Goal: Task Accomplishment & Management: Complete application form

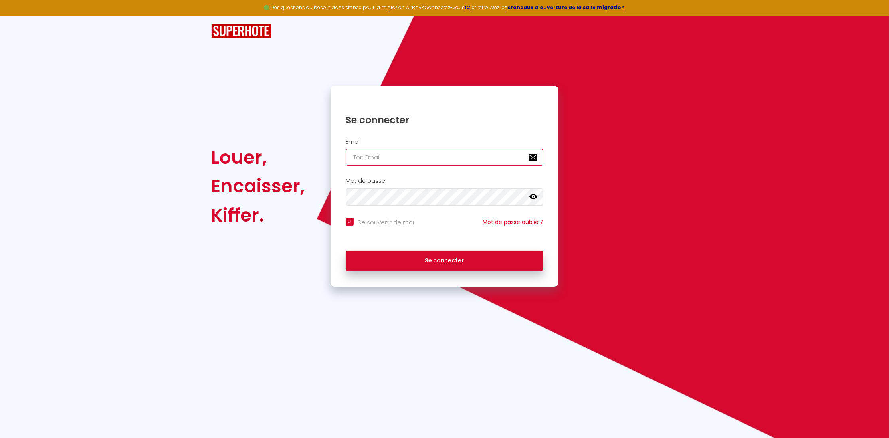
click at [403, 159] on input "email" at bounding box center [445, 157] width 198 height 17
type input "e"
checkbox input "true"
type input "en"
checkbox input "true"
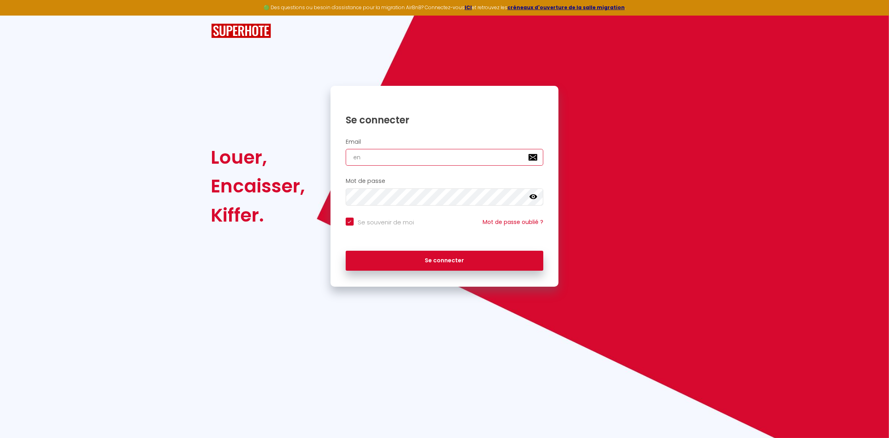
type input "enz"
checkbox input "true"
type input "[PERSON_NAME]"
checkbox input "true"
type input "[PERSON_NAME]"
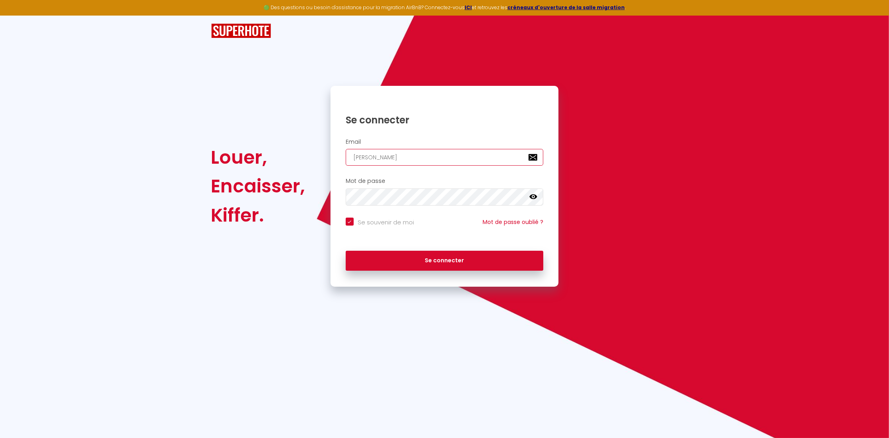
checkbox input "true"
type input "[PERSON_NAME]"
checkbox input "true"
type input "[PERSON_NAME]"
checkbox input "true"
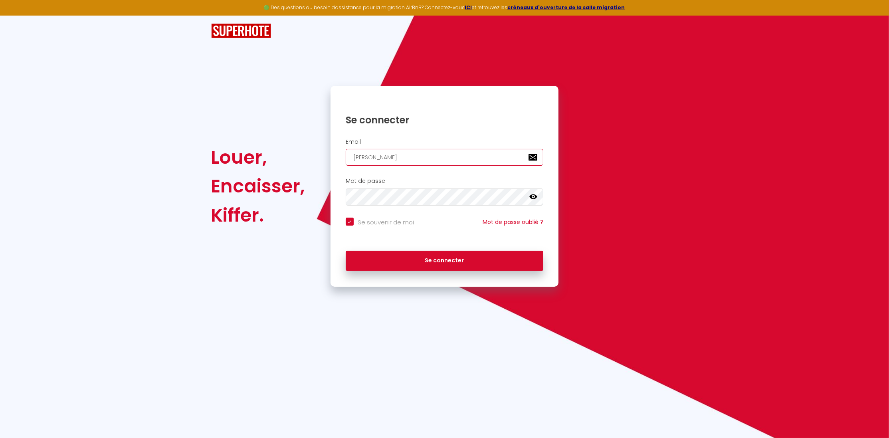
type input "[PERSON_NAME]"
checkbox input "true"
type input "[PERSON_NAME]"
checkbox input "true"
type input "[PERSON_NAME]@"
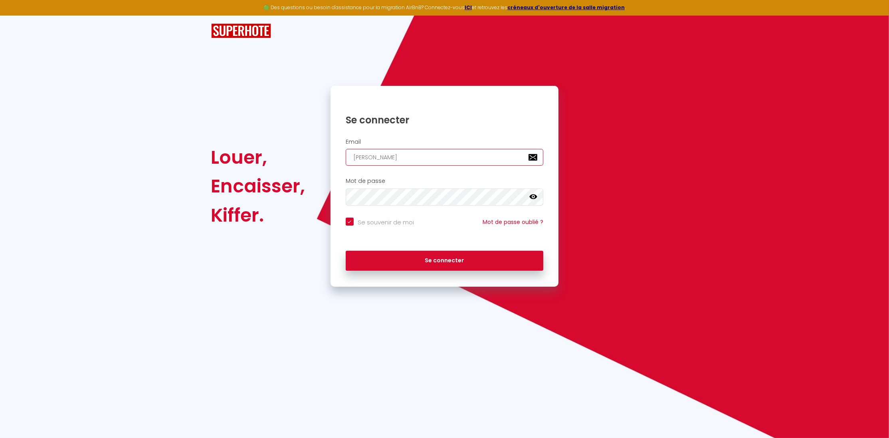
checkbox input "true"
type input "[PERSON_NAME]"
checkbox input "true"
type input "[PERSON_NAME]"
checkbox input "true"
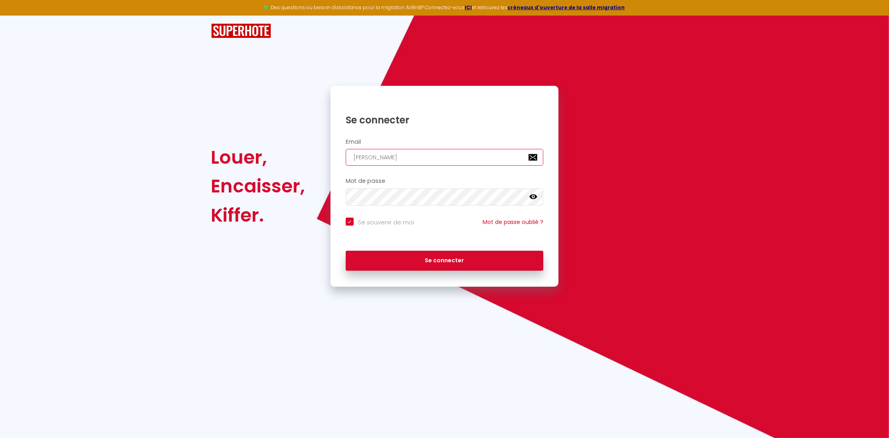
type input "[PERSON_NAME]"
checkbox input "true"
type input "[PERSON_NAME]"
checkbox input "true"
type input "[EMAIL_ADDRESS]"
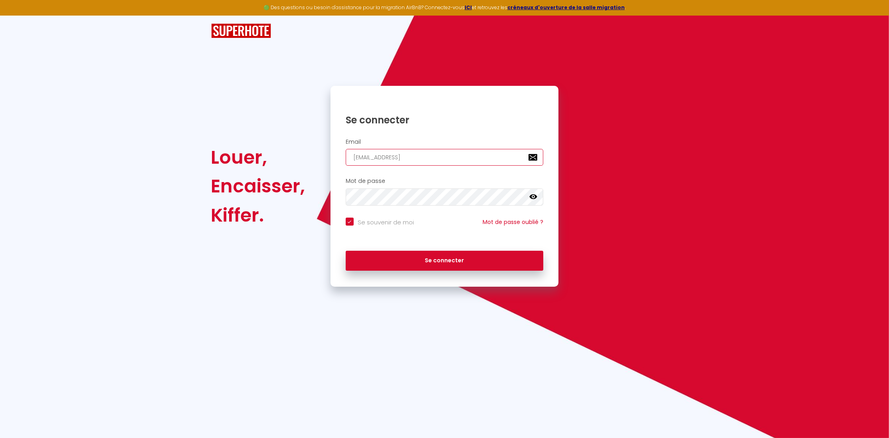
checkbox input "true"
type input "[EMAIL_ADDRESS]."
checkbox input "true"
type input "[PERSON_NAME]"
checkbox input "true"
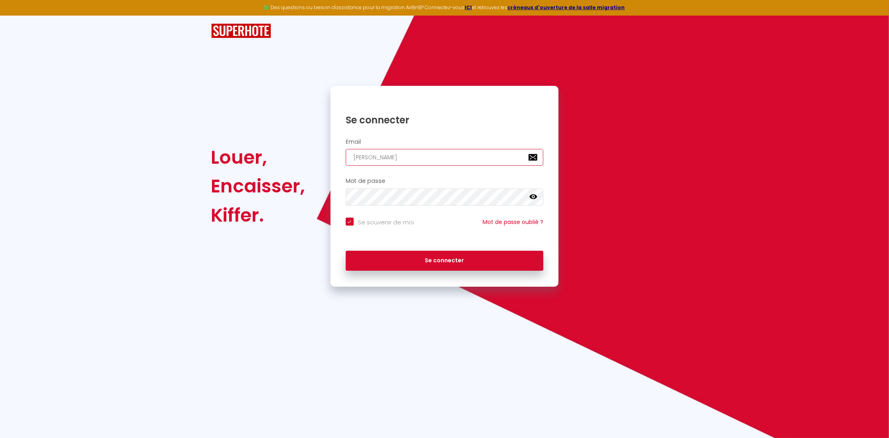
type input "[PERSON_NAME][EMAIL_ADDRESS][DOMAIN_NAME]"
checkbox input "true"
type input "[PERSON_NAME][EMAIL_ADDRESS][DOMAIN_NAME]"
click at [346, 251] on button "Se connecter" at bounding box center [445, 261] width 198 height 20
checkbox input "true"
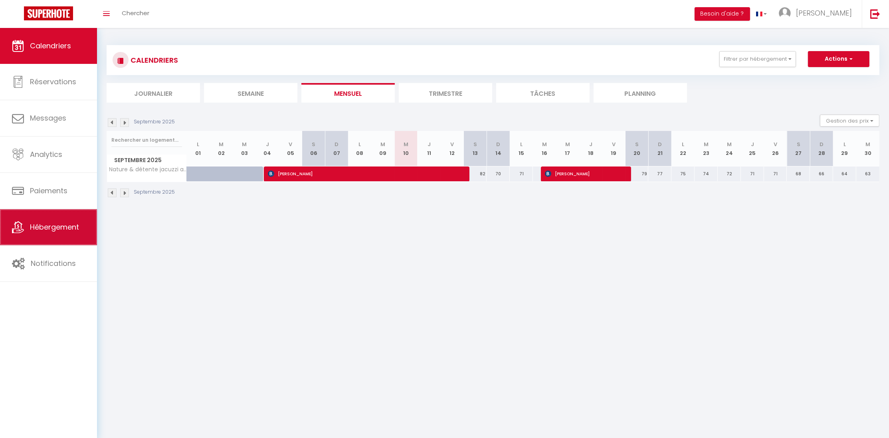
click at [59, 223] on link "Hébergement" at bounding box center [48, 227] width 97 height 36
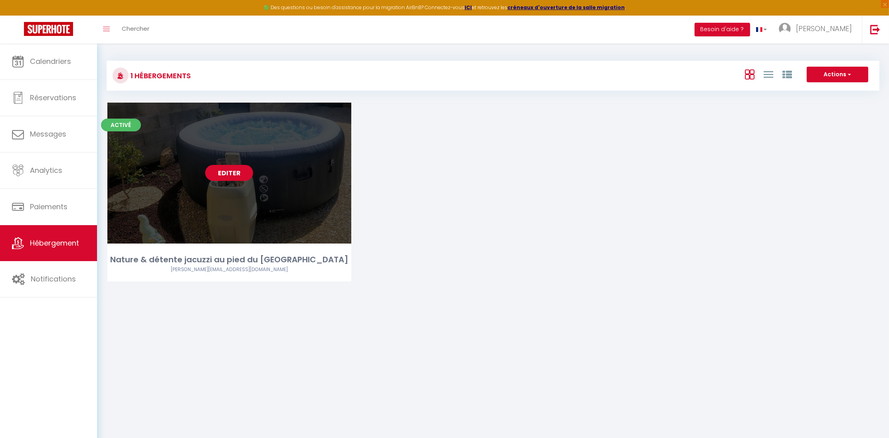
click at [225, 173] on link "Editer" at bounding box center [229, 173] width 48 height 16
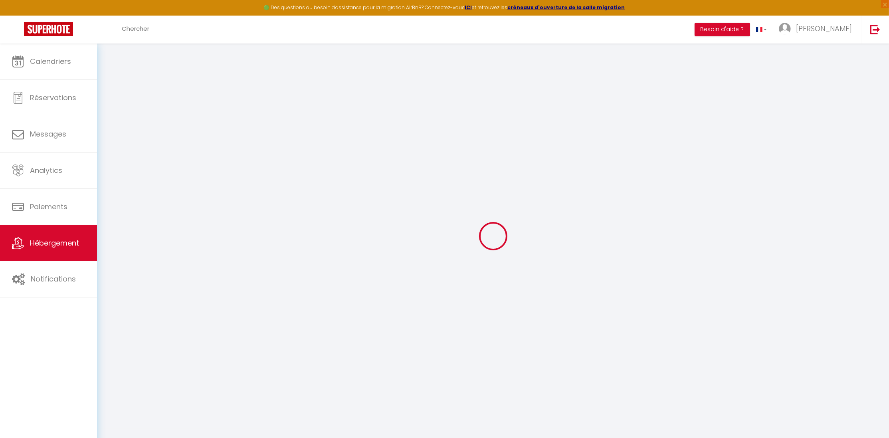
select select "+ 21 %"
select select "+ 42 %"
select select "+ 10 %"
select select "+ 18 %"
select select "16:00"
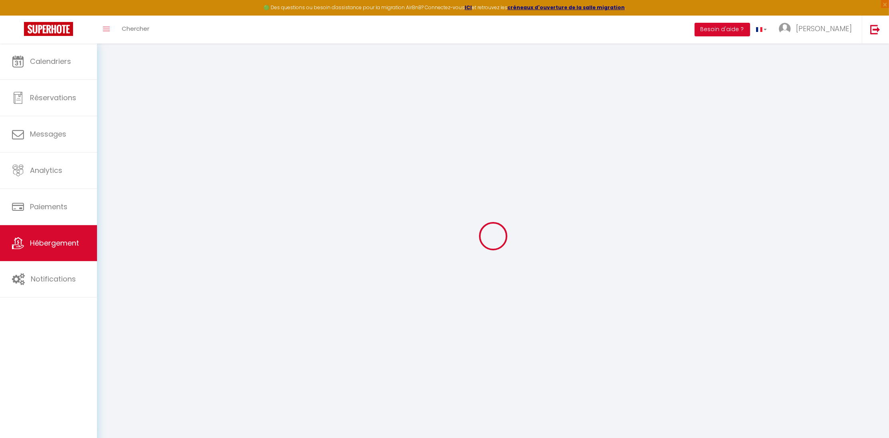
select select
select select "00:00"
select select "30"
select select "120"
select select "14:00"
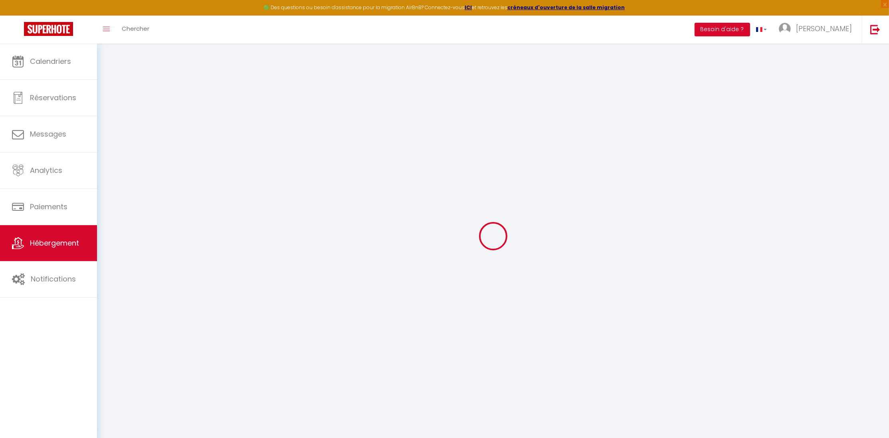
select select "8110-1332606935366584520"
select select
checkbox input "false"
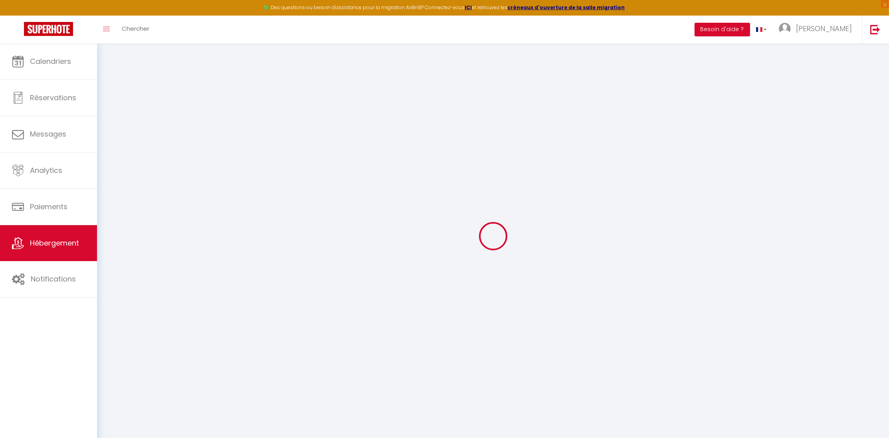
checkbox input "false"
select select "-1"
select select "EUR"
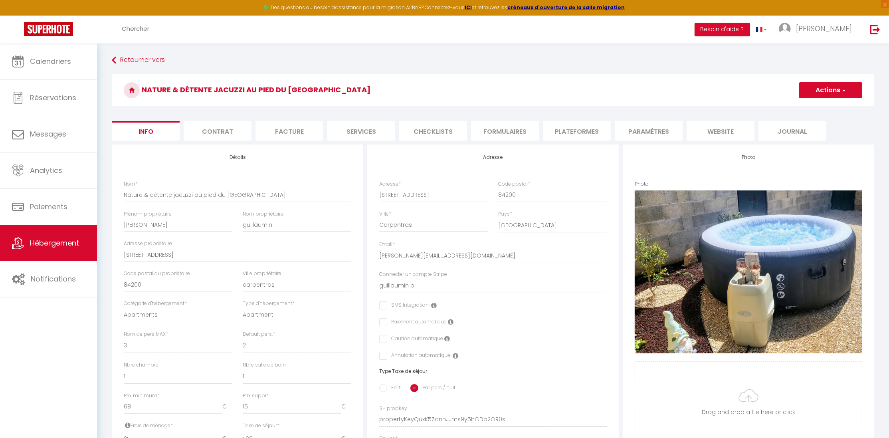
click at [578, 126] on li "Plateformes" at bounding box center [577, 131] width 68 height 20
select select
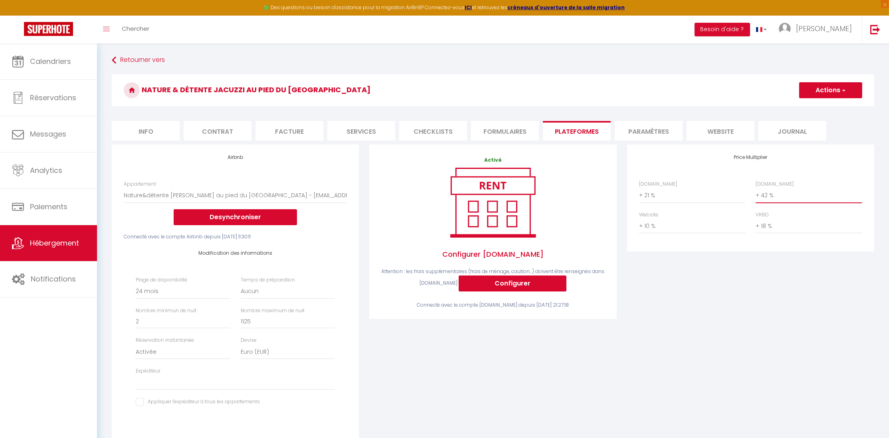
click at [755, 188] on select "0 + 1 % + 2 % + 3 % + 4 % + 5 % + 6 % + 7 % + 8 % + 9 %" at bounding box center [808, 195] width 106 height 15
select select "+ 36 %"
click option "+ 36 %" at bounding box center [0, 0] width 0 height 0
select select
click at [755, 188] on select "0 + 1 % + 2 % + 3 % + 4 % + 5 % + 6 % + 7 % + 8 % + 9 %" at bounding box center [808, 195] width 106 height 15
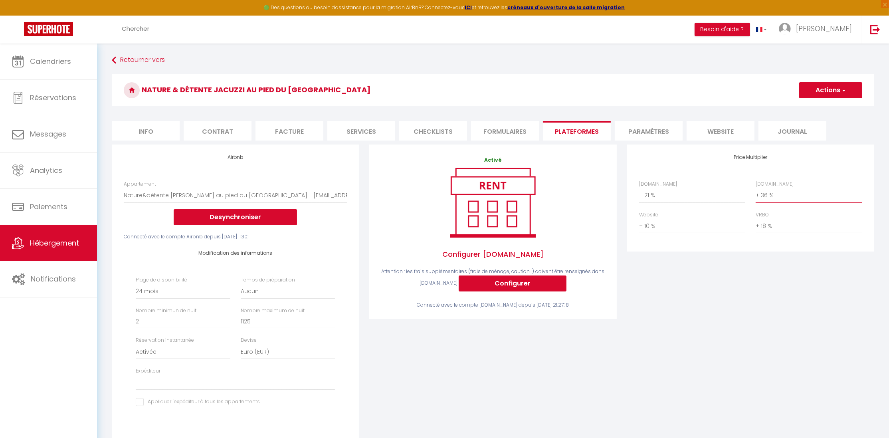
click option "+ 36 %" at bounding box center [0, 0] width 0 height 0
click at [826, 92] on button "Actions" at bounding box center [830, 90] width 63 height 16
click at [826, 106] on link "Enregistrer" at bounding box center [829, 108] width 63 height 10
select select "-1"
select select "EUR"
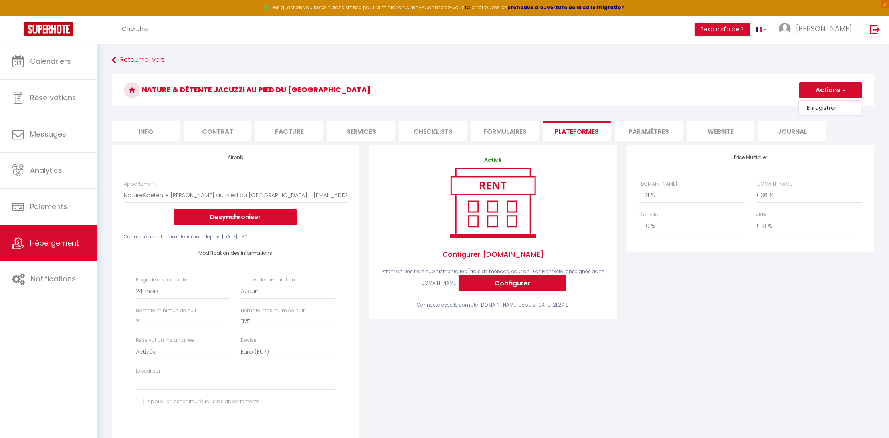
select select
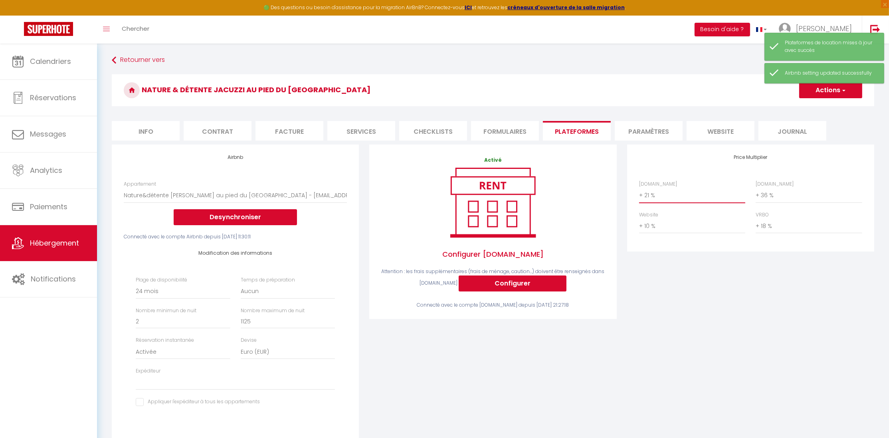
click at [639, 188] on select "0 + 1 % + 2 % + 3 % + 4 % + 5 % + 6 % + 7 % + 8 % + 9 %" at bounding box center [692, 195] width 106 height 15
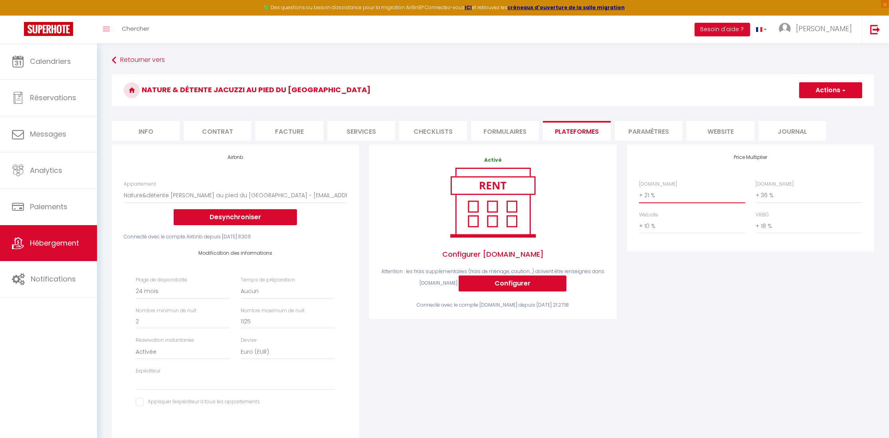
select select "+ 17 %"
click option "+ 17 %" at bounding box center [0, 0] width 0 height 0
select select
click at [817, 93] on button "Actions" at bounding box center [830, 90] width 63 height 16
click at [817, 105] on link "Enregistrer" at bounding box center [829, 108] width 63 height 10
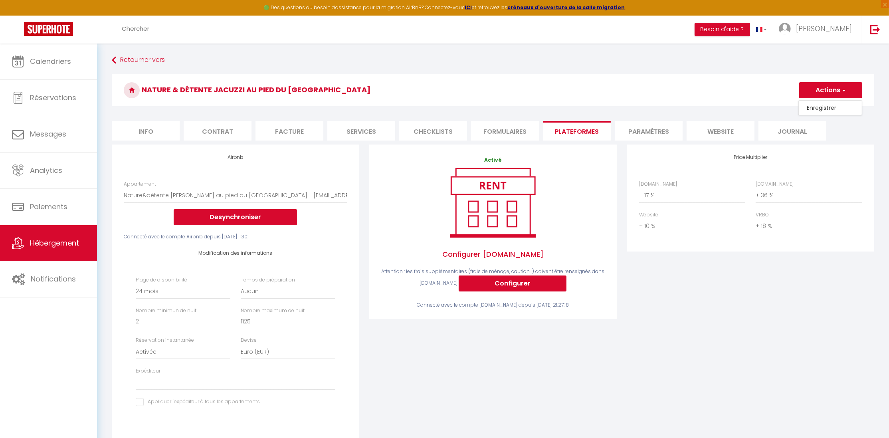
select select "-1"
select select "EUR"
select select
click at [639, 188] on select "0 + 1 % + 2 % + 3 % + 4 % + 5 % + 6 % + 7 % + 8 % + 9 %" at bounding box center [692, 195] width 106 height 15
select select "+ 18 %"
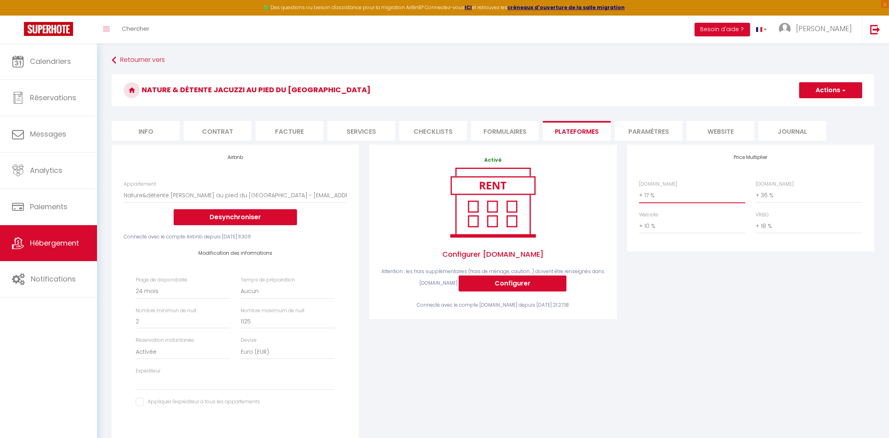
click option "+ 18 %" at bounding box center [0, 0] width 0 height 0
select select
click at [823, 92] on button "Actions" at bounding box center [830, 90] width 63 height 16
click at [823, 105] on link "Enregistrer" at bounding box center [829, 108] width 63 height 10
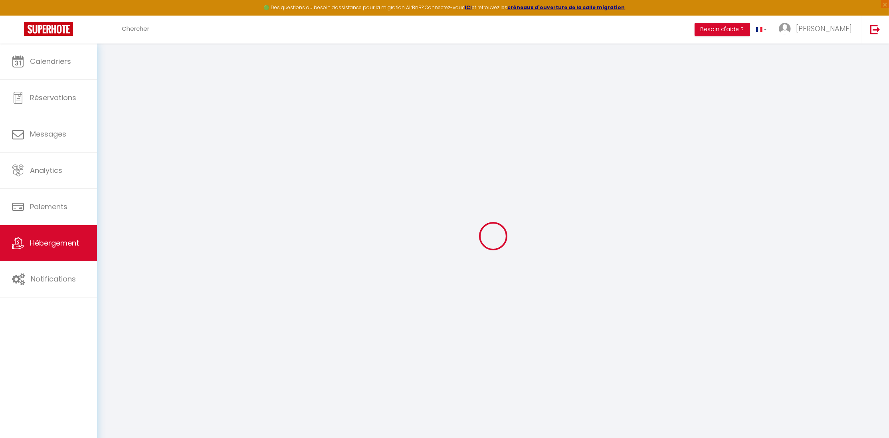
select select "-1"
select select "EUR"
select select
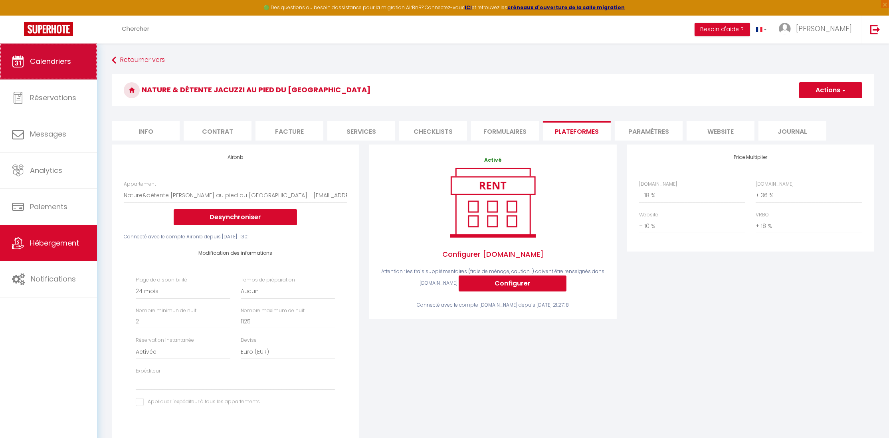
click at [66, 62] on span "Calendriers" at bounding box center [50, 61] width 41 height 10
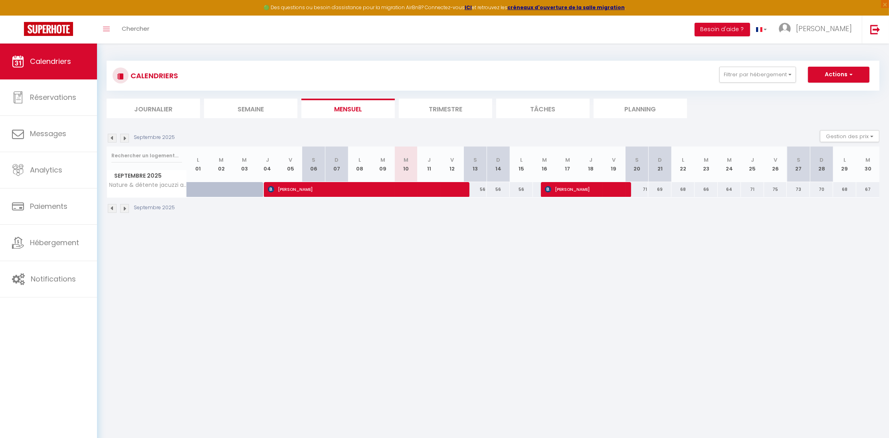
click at [110, 136] on img at bounding box center [112, 138] width 9 height 9
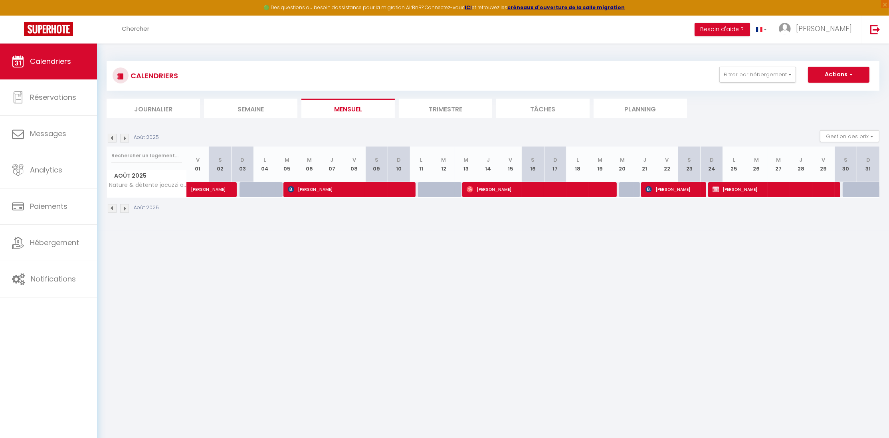
click at [110, 136] on img at bounding box center [112, 138] width 9 height 9
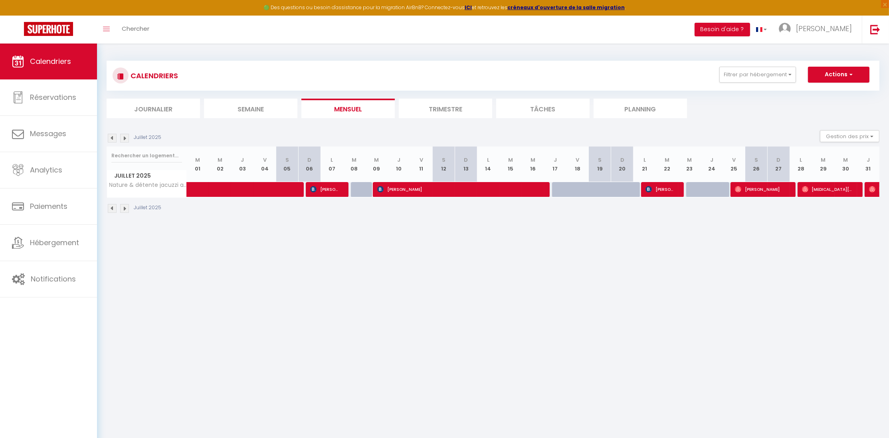
click at [110, 136] on img at bounding box center [112, 138] width 9 height 9
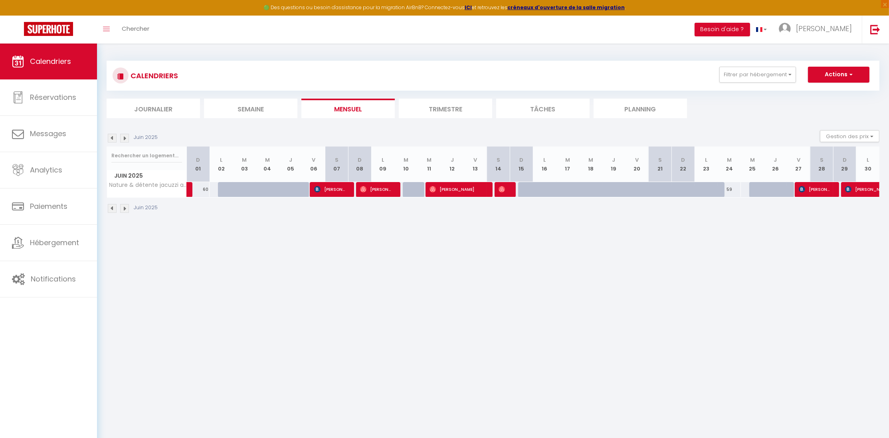
click at [110, 136] on img at bounding box center [112, 138] width 9 height 9
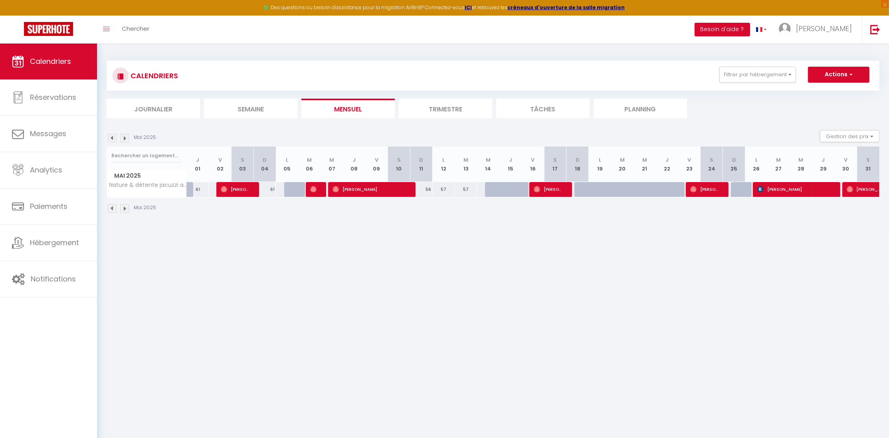
click at [110, 136] on img at bounding box center [112, 138] width 9 height 9
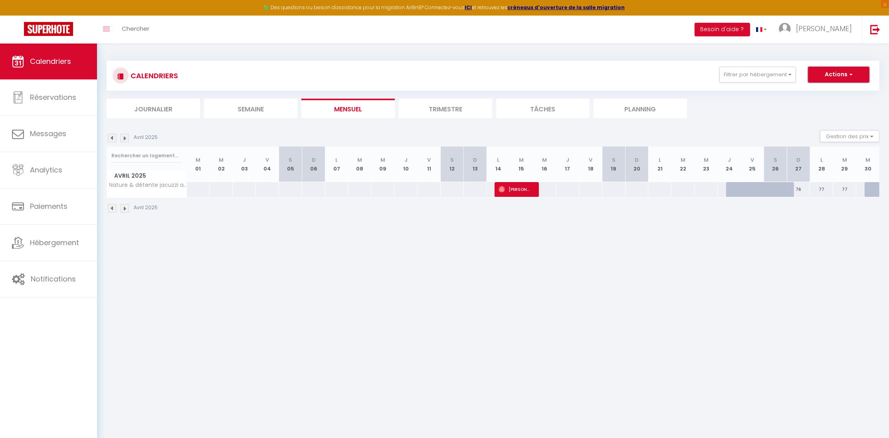
click at [825, 77] on button "Actions" at bounding box center [838, 75] width 61 height 16
click at [825, 91] on link "Nouvelle réservation" at bounding box center [829, 93] width 69 height 12
select select
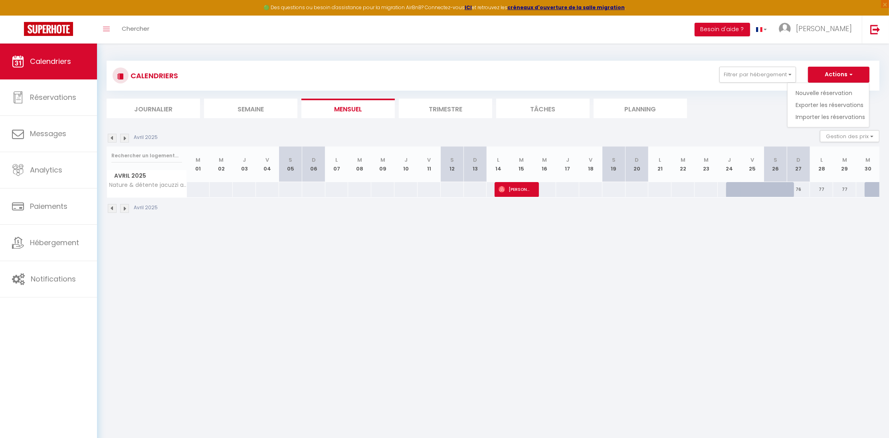
select select
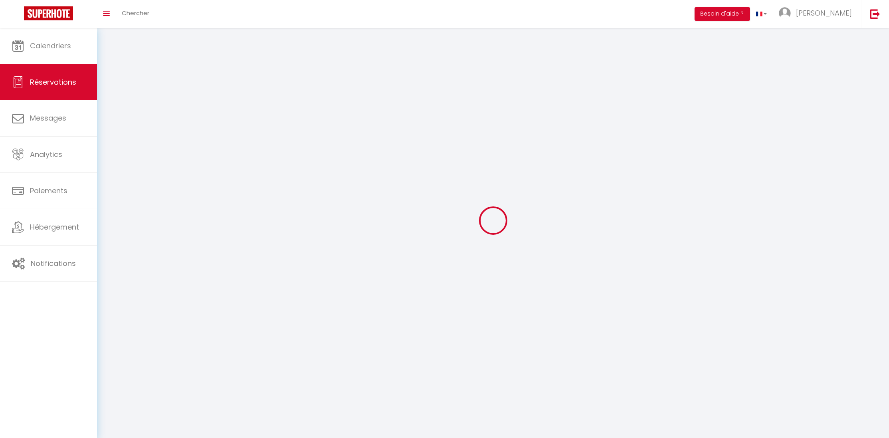
select select
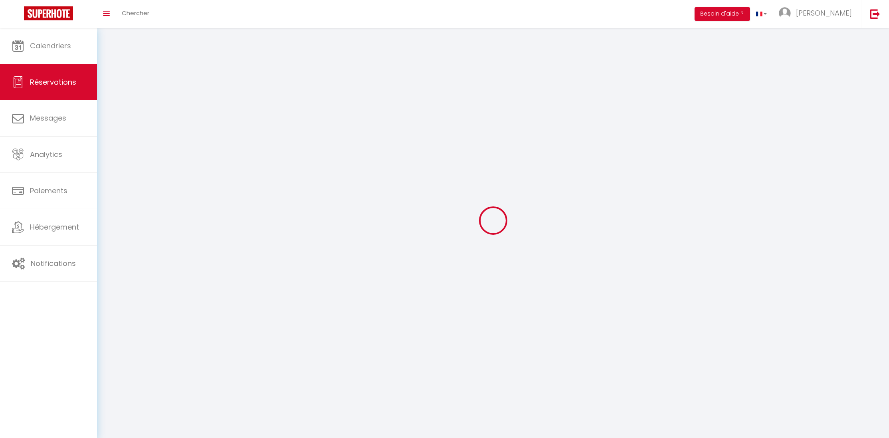
select select
checkbox input "false"
select select
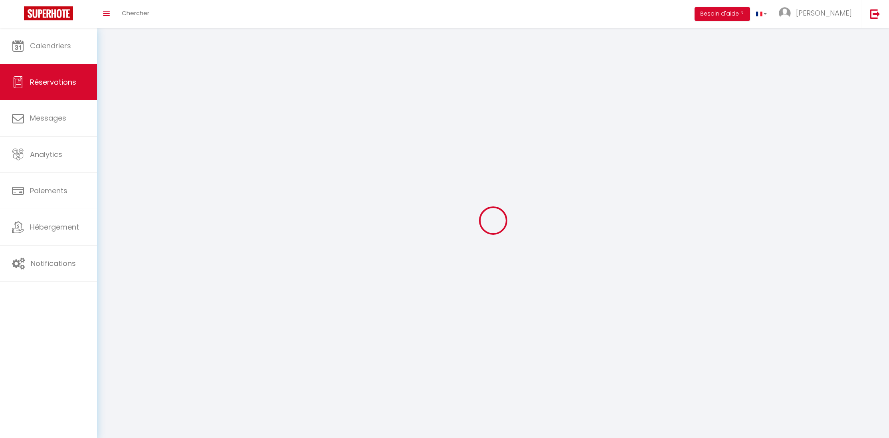
select select
checkbox input "false"
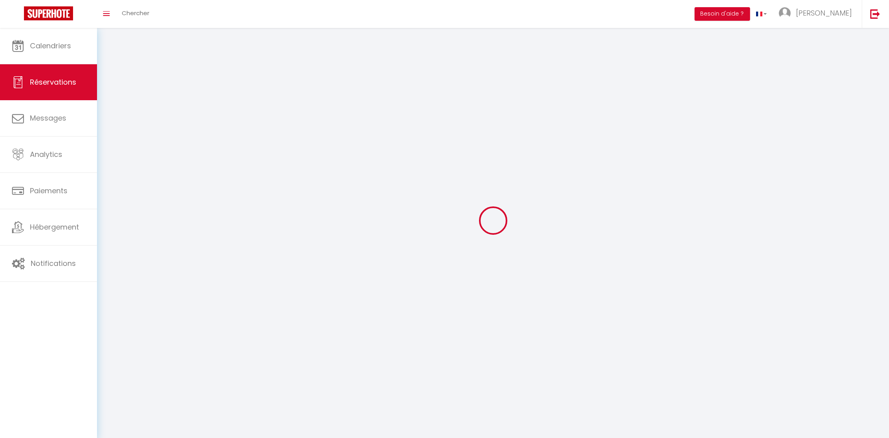
select select
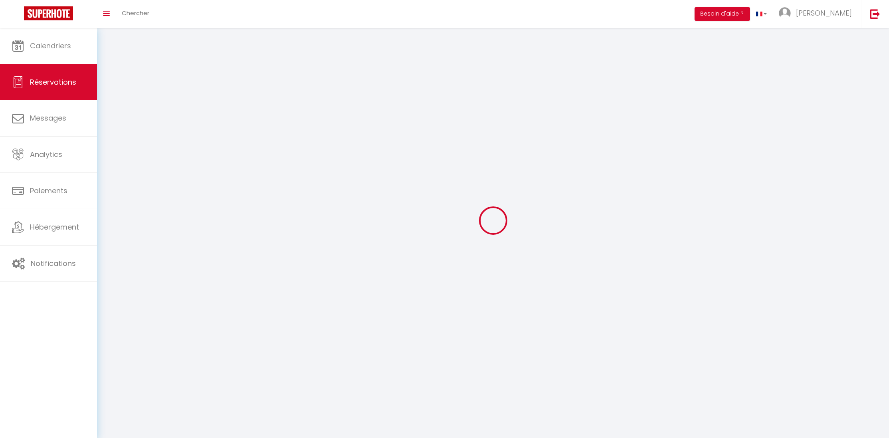
select select
checkbox input "false"
select select
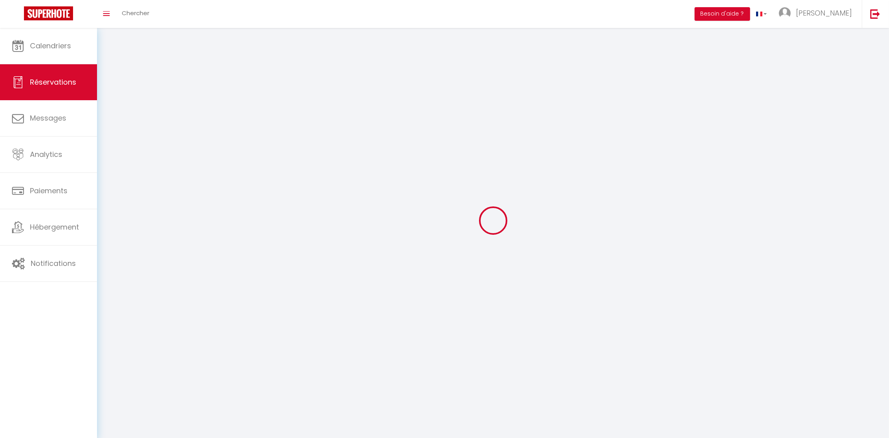
select select
checkbox input "false"
select select
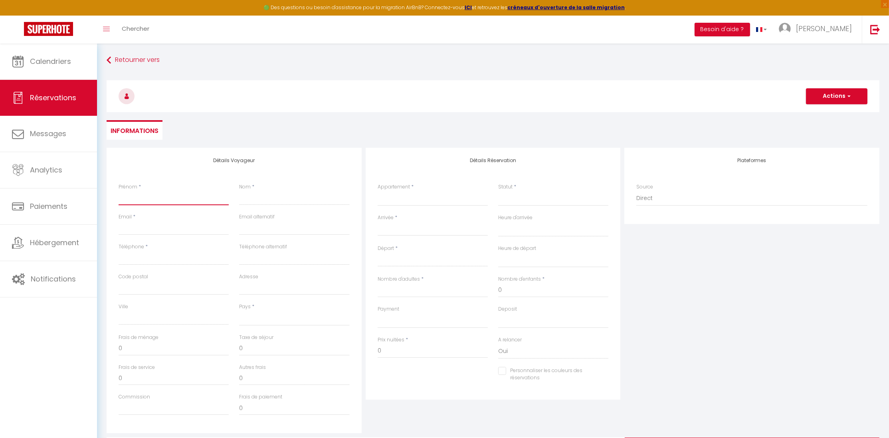
click at [180, 192] on input "Prénom" at bounding box center [174, 198] width 110 height 14
type input "t"
select select
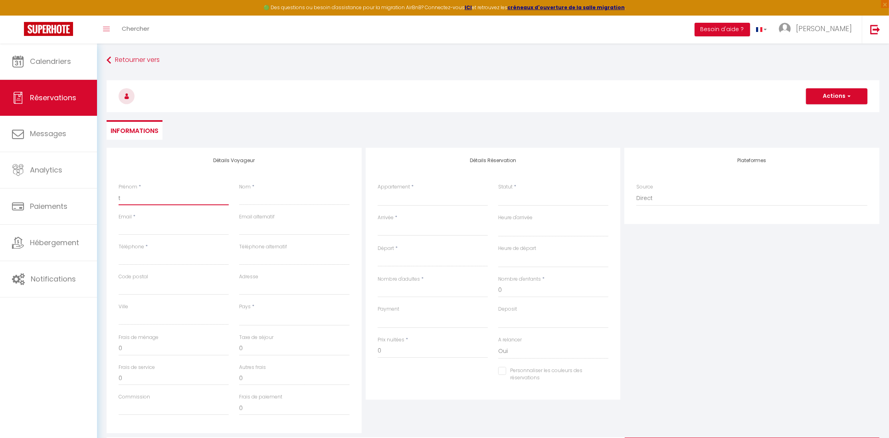
select select
checkbox input "false"
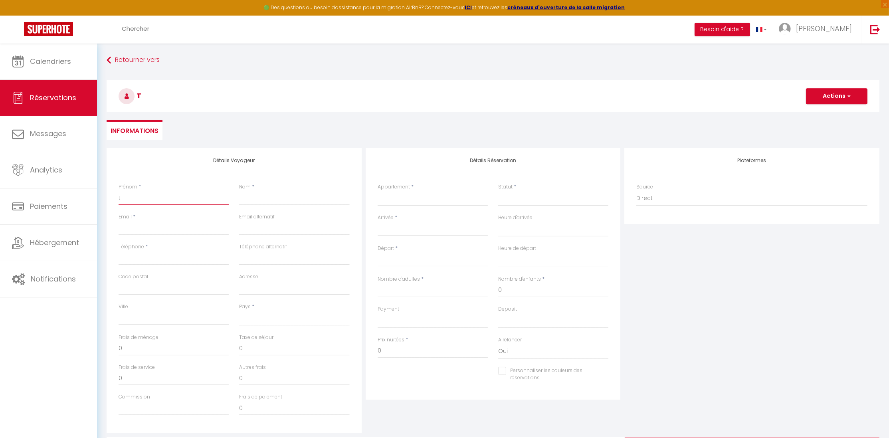
type input "th"
select select
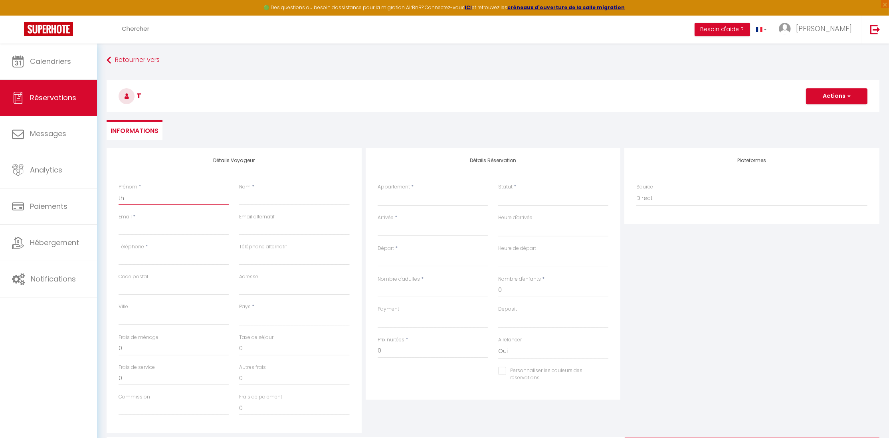
select select
checkbox input "false"
type input "thi"
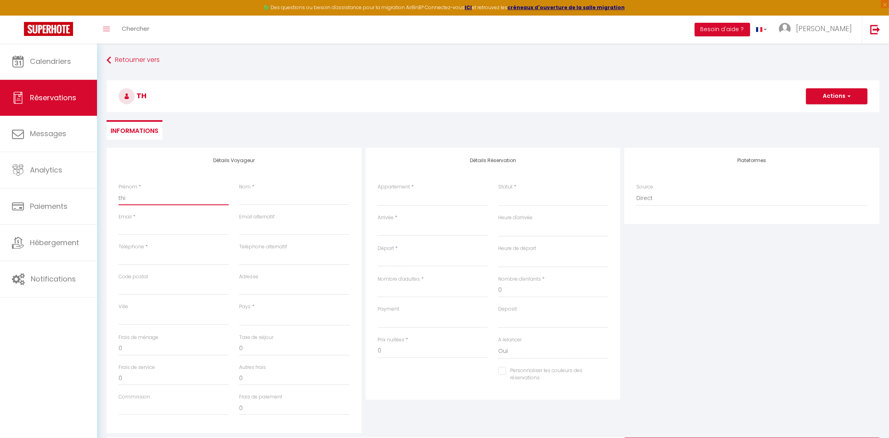
select select
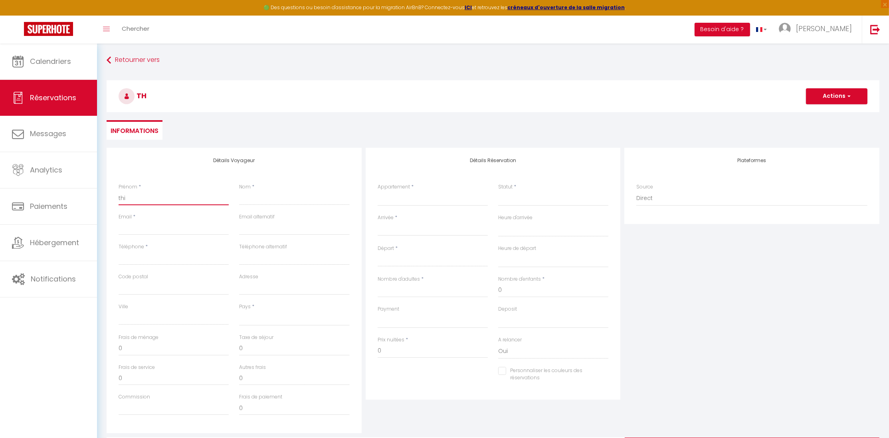
select select
checkbox input "false"
type input "thie"
select select
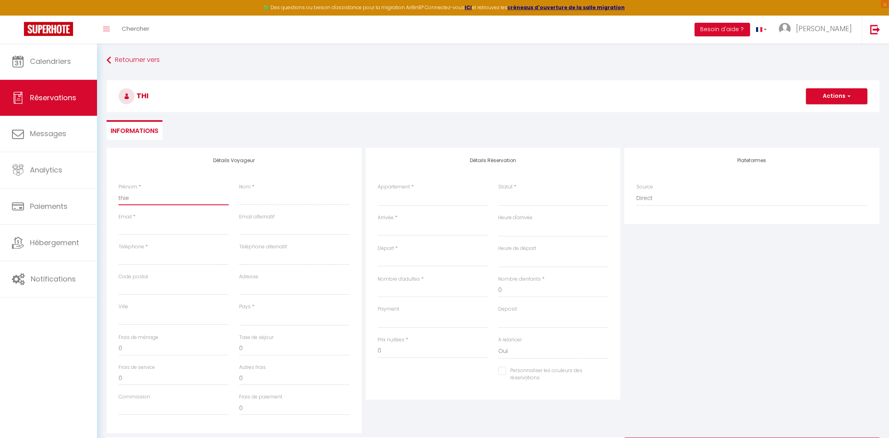
select select
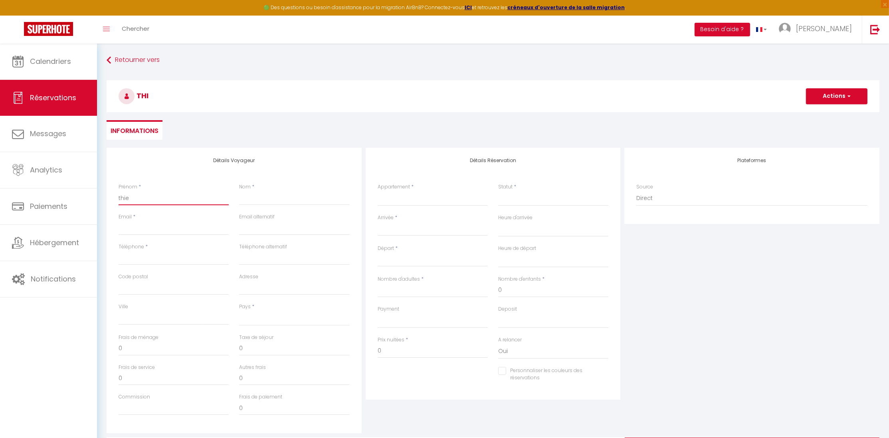
select select
checkbox input "false"
type input "thier"
select select
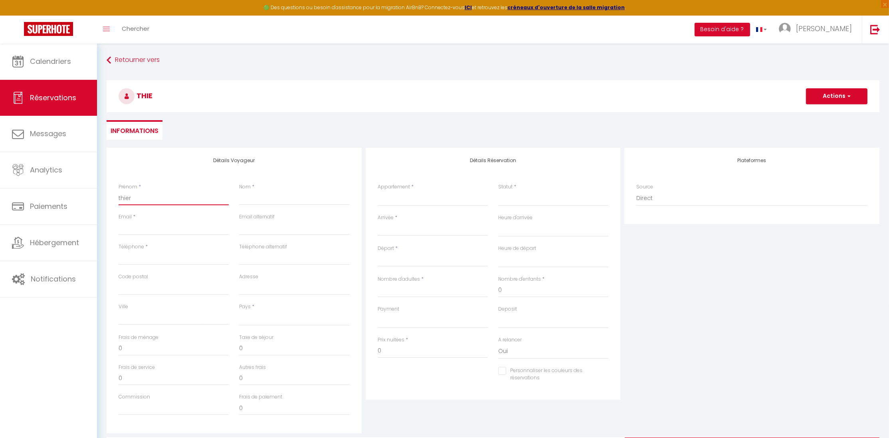
select select
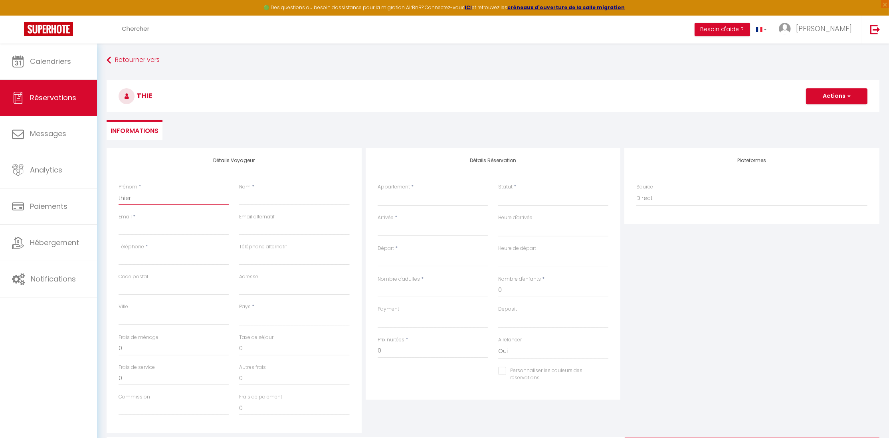
checkbox input "false"
type input "thierr"
select select
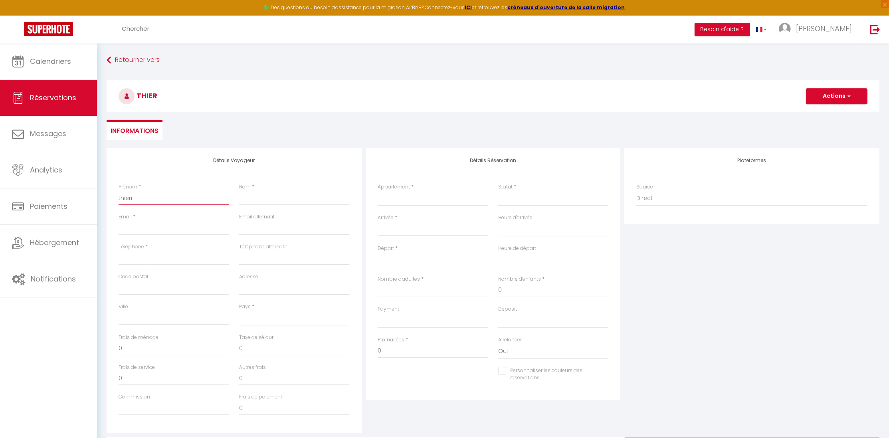
select select
checkbox input "false"
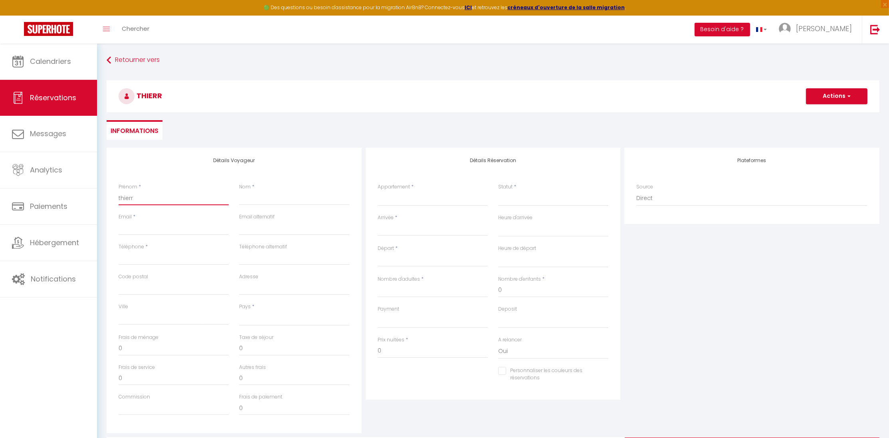
type input "[PERSON_NAME]"
select select
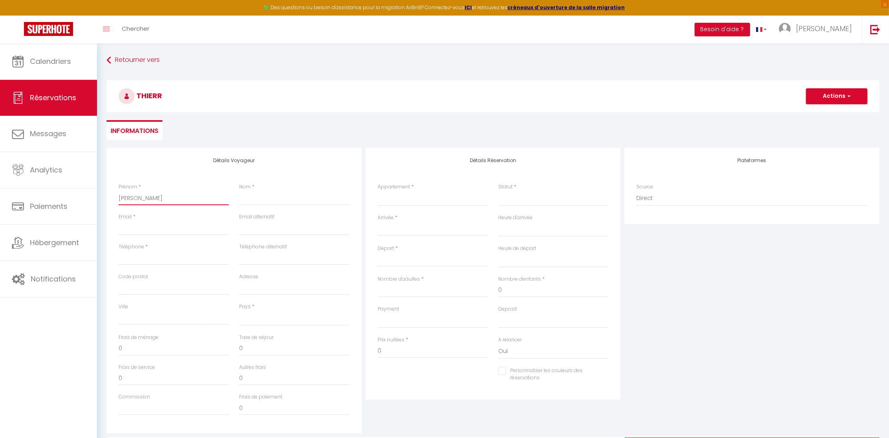
select select
checkbox input "false"
type input "[PERSON_NAME]"
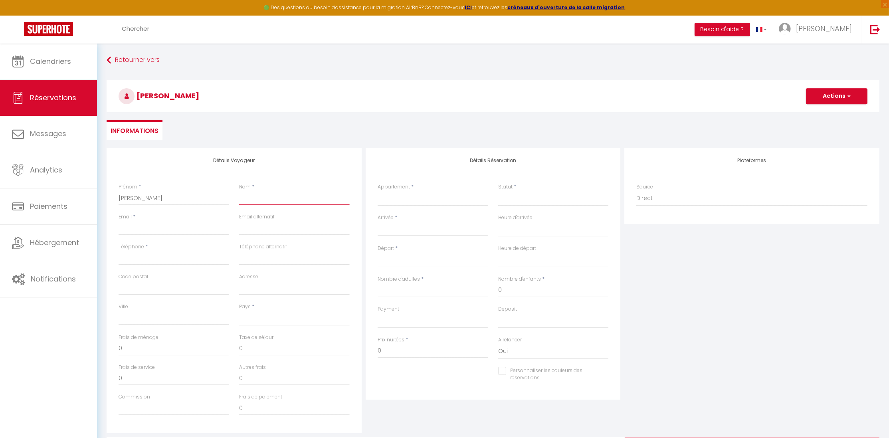
type input "g"
select select
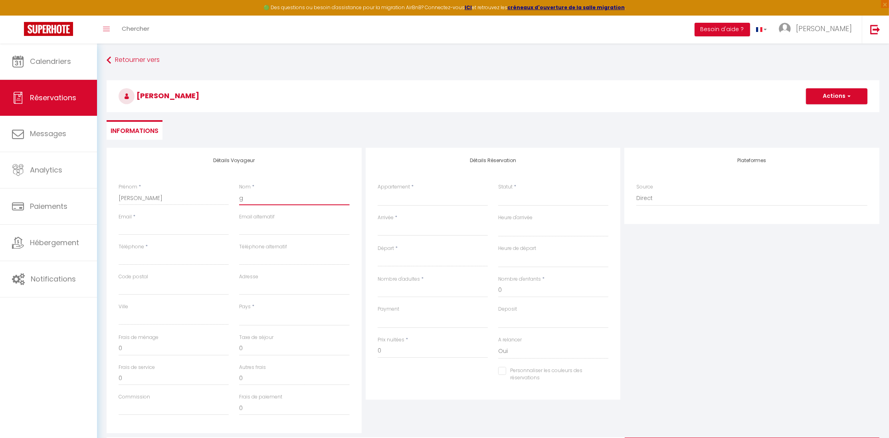
select select
checkbox input "false"
type input "ge"
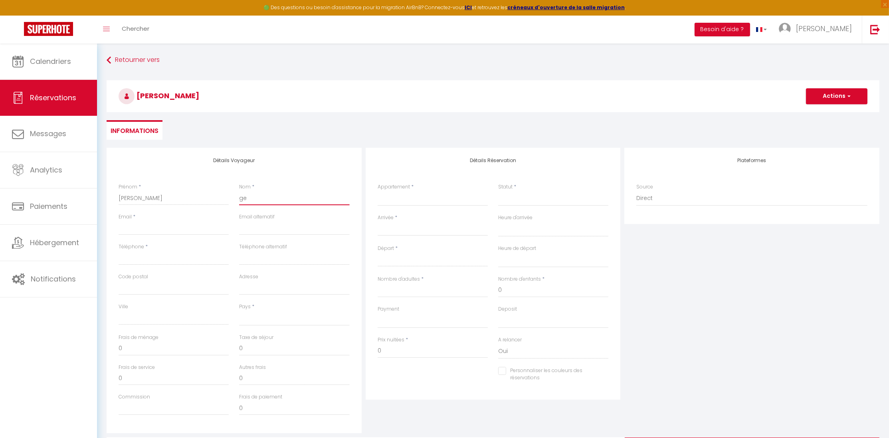
select select
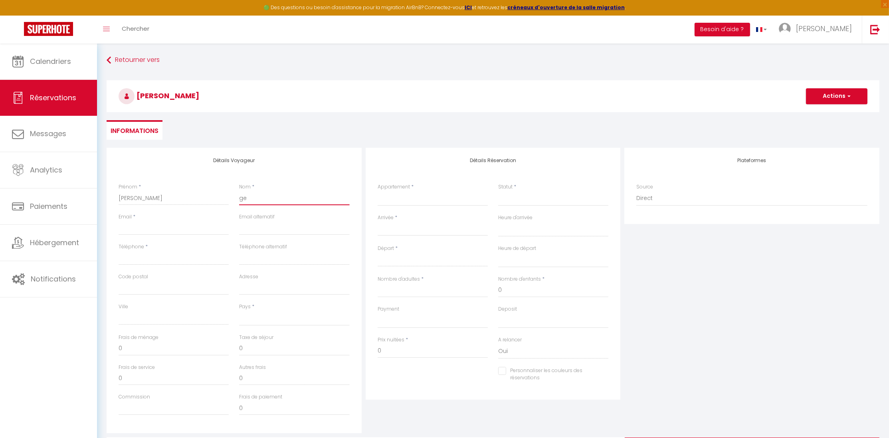
select select
checkbox input "false"
type input "ger"
select select
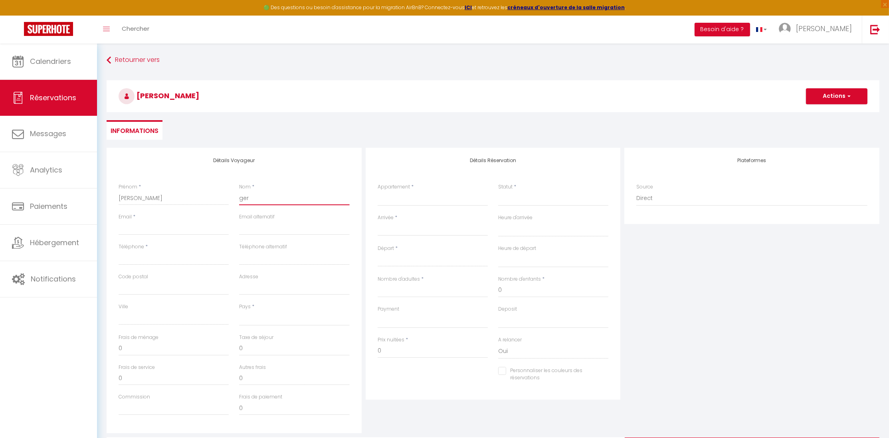
select select
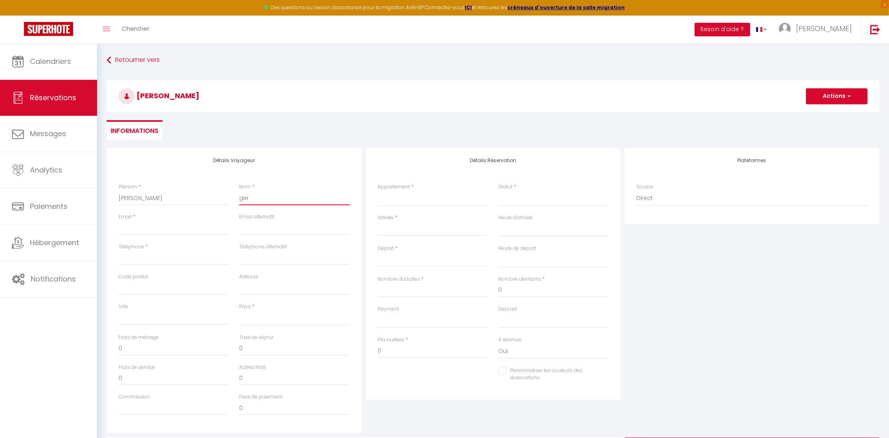
select select
checkbox input "false"
type input "gera"
select select
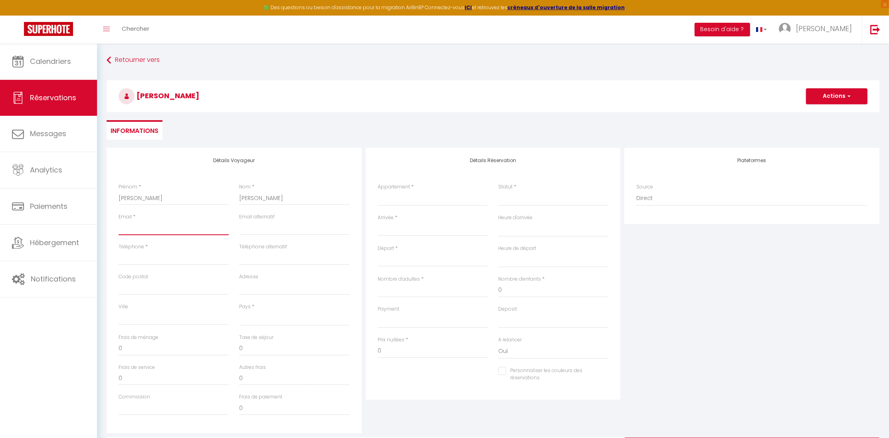
click at [169, 231] on input "Email client" at bounding box center [174, 228] width 110 height 14
paste input "Thierry [EMAIL_ADDRESS][DOMAIN_NAME]"
click at [143, 229] on input "Thierry [EMAIL_ADDRESS][DOMAIN_NAME]" at bounding box center [174, 228] width 110 height 14
click at [224, 259] on input "Téléphone" at bounding box center [174, 258] width 110 height 14
click at [257, 290] on input "Adresse" at bounding box center [294, 288] width 110 height 14
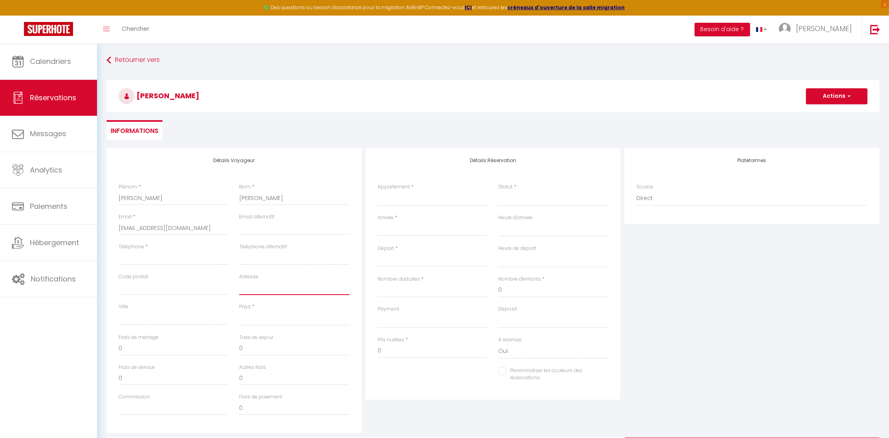
paste input "[STREET_ADDRESS][PERSON_NAME]"
click at [239, 310] on select "[GEOGRAPHIC_DATA] [GEOGRAPHIC_DATA] [GEOGRAPHIC_DATA] [GEOGRAPHIC_DATA] [GEOGRA…" at bounding box center [294, 317] width 110 height 15
click option "[GEOGRAPHIC_DATA]" at bounding box center [0, 0] width 0 height 0
click at [200, 347] on input "0" at bounding box center [174, 348] width 110 height 14
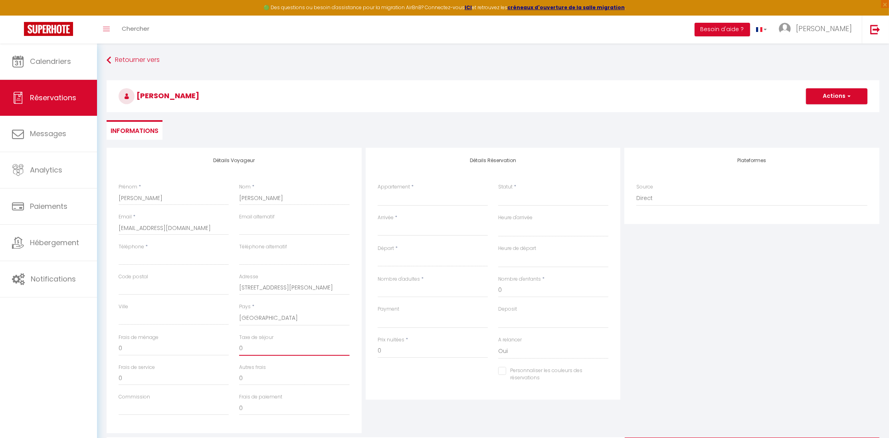
click at [325, 350] on input "0" at bounding box center [294, 348] width 110 height 14
click at [170, 405] on input "Commission" at bounding box center [174, 408] width 110 height 14
paste input "26,72"
click at [377, 191] on select "Nature & détente jacuzzi au pied du [GEOGRAPHIC_DATA]" at bounding box center [432, 198] width 110 height 15
click option "Nature & détente jacuzzi au pied du [GEOGRAPHIC_DATA]" at bounding box center [0, 0] width 0 height 0
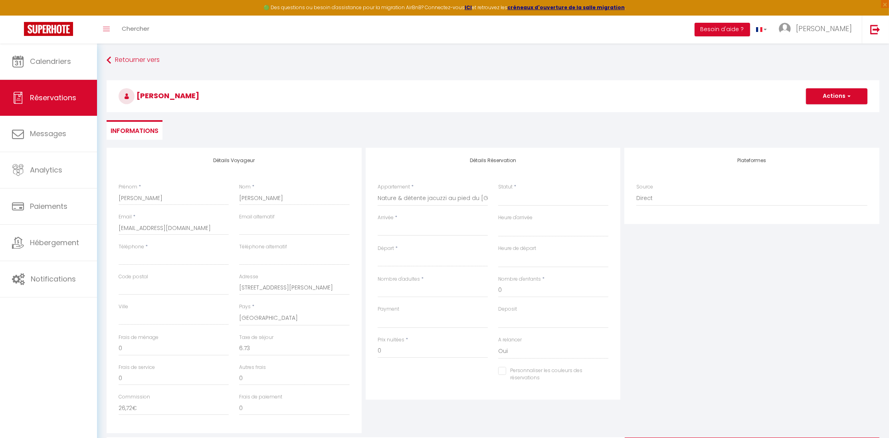
click at [460, 221] on div "Arrivée * < [DATE] > Dim Lun Mar Mer Jeu Ven Sam 1 2 3 4 5 6 7 8 9 10 11 12 13 …" at bounding box center [432, 225] width 110 height 22
click at [400, 218] on div "Arrivée * < [DATE] > Dim Lun Mar Mer Jeu Ven Sam 1 2 3 4 5 6 7 8 9 10 11 12 13 …" at bounding box center [432, 225] width 110 height 22
click at [498, 221] on select "00:00 00:30 01:00 01:30 02:00 02:30 03:00 03:30 04:00 04:30 05:00 05:30 06:00 0…" at bounding box center [553, 228] width 110 height 15
click option "16:00" at bounding box center [0, 0] width 0 height 0
click at [453, 287] on input "Nombre d'adultes" at bounding box center [432, 290] width 110 height 14
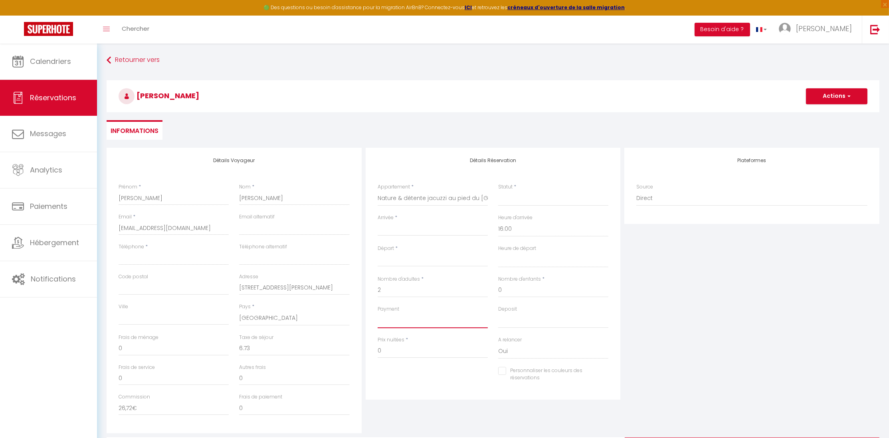
click at [377, 313] on select "OK KO" at bounding box center [432, 320] width 110 height 15
click option "OK" at bounding box center [0, 0] width 0 height 0
click at [465, 351] on input "0" at bounding box center [432, 351] width 110 height 14
click at [498, 344] on select "Oui Non" at bounding box center [553, 351] width 110 height 15
click option "Non" at bounding box center [0, 0] width 0 height 0
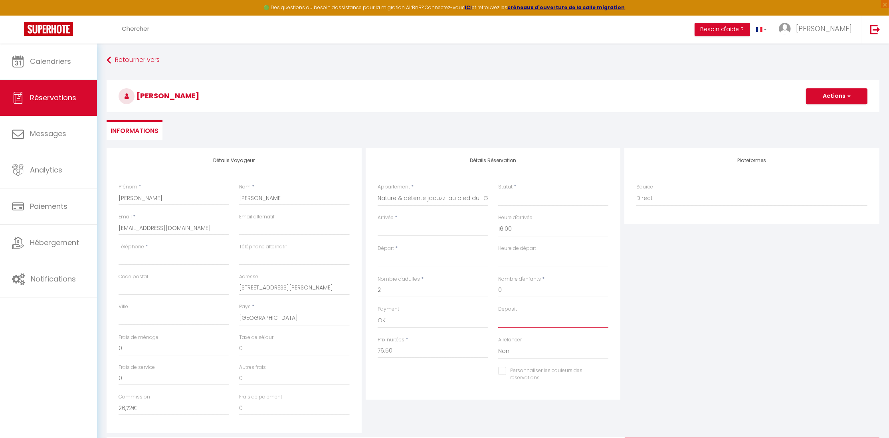
click at [498, 313] on select "OK KO" at bounding box center [553, 320] width 110 height 15
click option "OK" at bounding box center [0, 0] width 0 height 0
click at [636, 191] on select "Direct [DOMAIN_NAME] [DOMAIN_NAME] Chalet montagne Expedia Gite de [GEOGRAPHIC_…" at bounding box center [751, 198] width 231 height 15
click option "[DOMAIN_NAME]" at bounding box center [0, 0] width 0 height 0
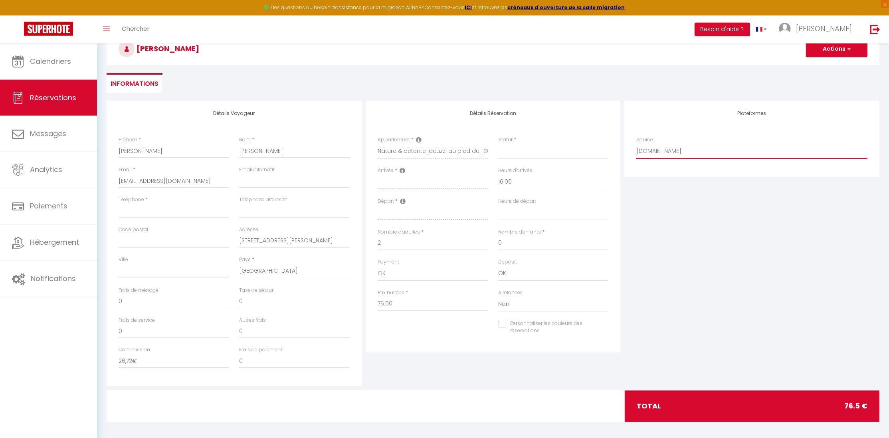
scroll to position [51, 0]
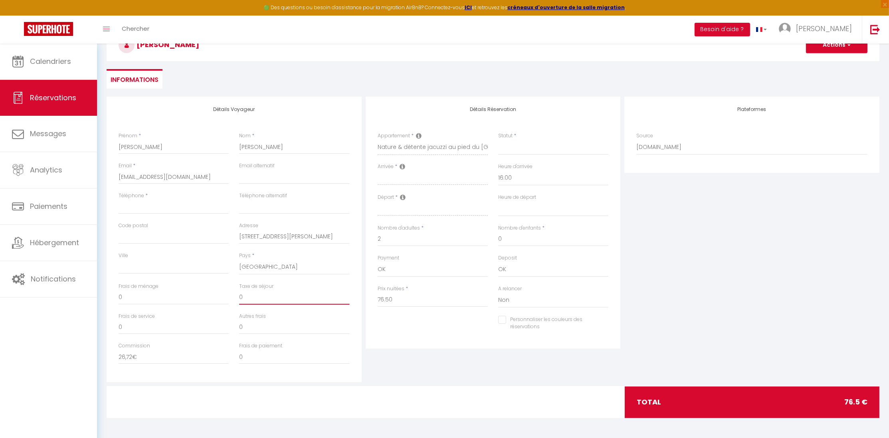
click at [247, 296] on input "0" at bounding box center [294, 297] width 110 height 14
click at [498, 140] on select "Confirmé Non Confirmé [PERSON_NAME] par le voyageur No Show Request" at bounding box center [553, 147] width 110 height 15
click option "Confirmé" at bounding box center [0, 0] width 0 height 0
click at [404, 299] on input "76.50" at bounding box center [432, 300] width 110 height 14
click at [498, 201] on select "00:00 00:30 01:00 01:30 02:00 02:30 03:00 03:30 04:00 04:30 05:00 05:30 06:00 0…" at bounding box center [553, 208] width 110 height 15
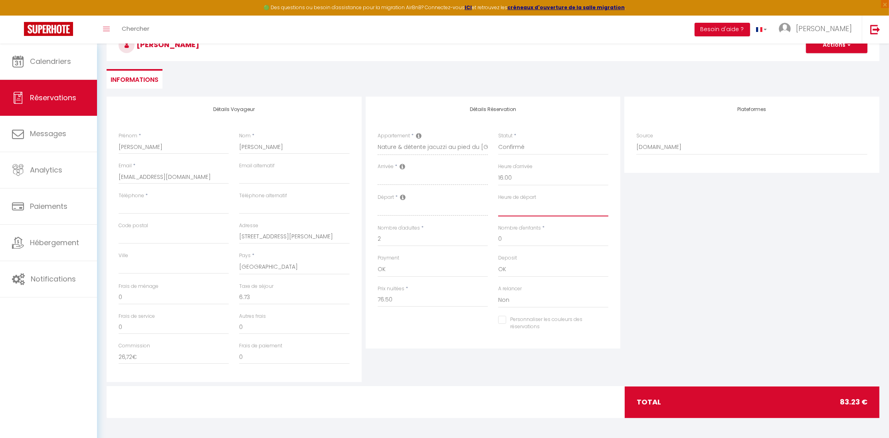
click option "10:00" at bounding box center [0, 0] width 0 height 0
click at [393, 300] on input "76.50" at bounding box center [432, 300] width 110 height 14
click at [400, 199] on icon at bounding box center [403, 197] width 6 height 6
click at [397, 217] on div "Départ *" at bounding box center [432, 209] width 121 height 31
click at [389, 302] on input "Prix nuitées" at bounding box center [432, 300] width 110 height 14
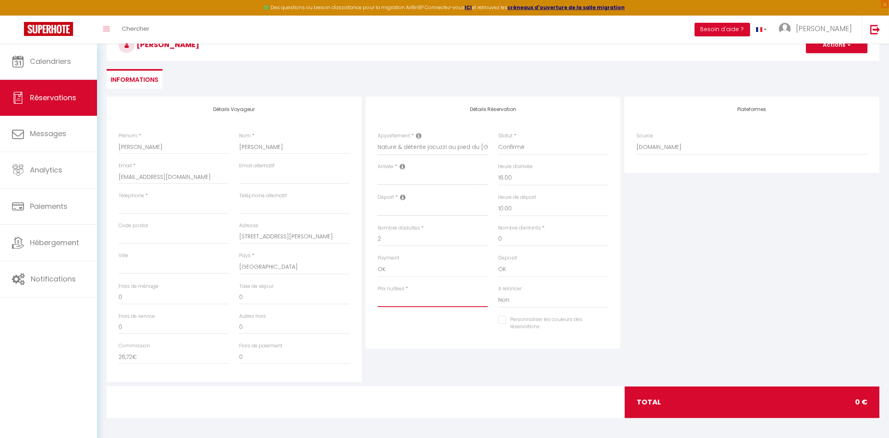
scroll to position [0, 0]
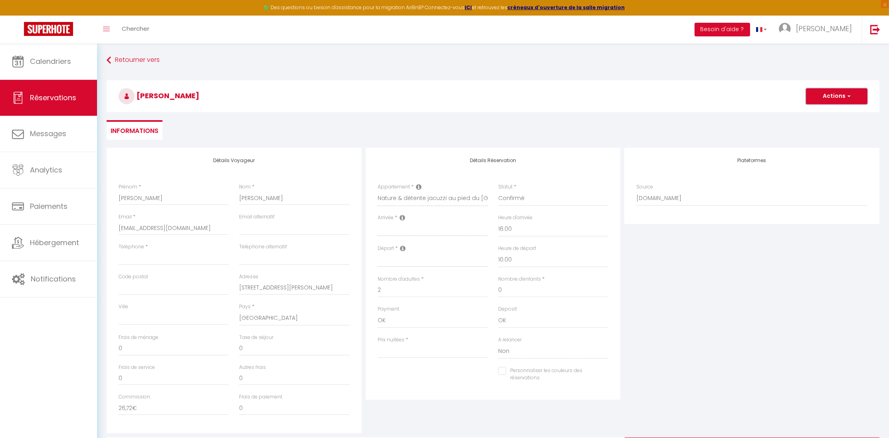
click at [826, 97] on button "Actions" at bounding box center [836, 96] width 61 height 16
click at [129, 130] on li "Informations" at bounding box center [135, 130] width 56 height 20
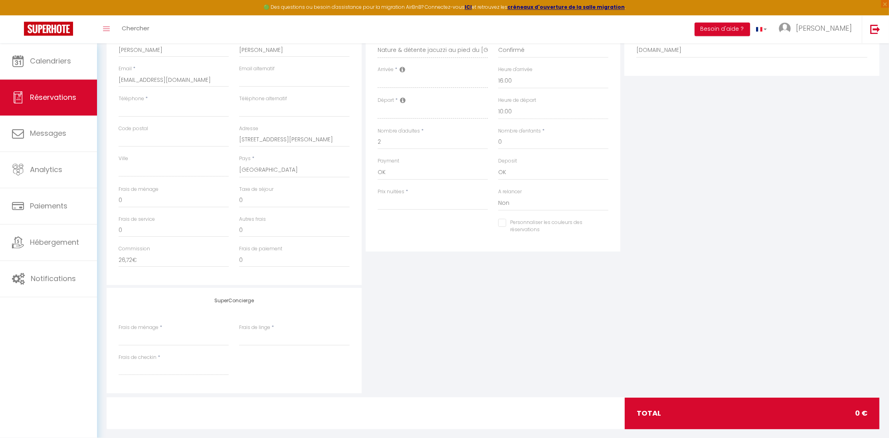
scroll to position [159, 0]
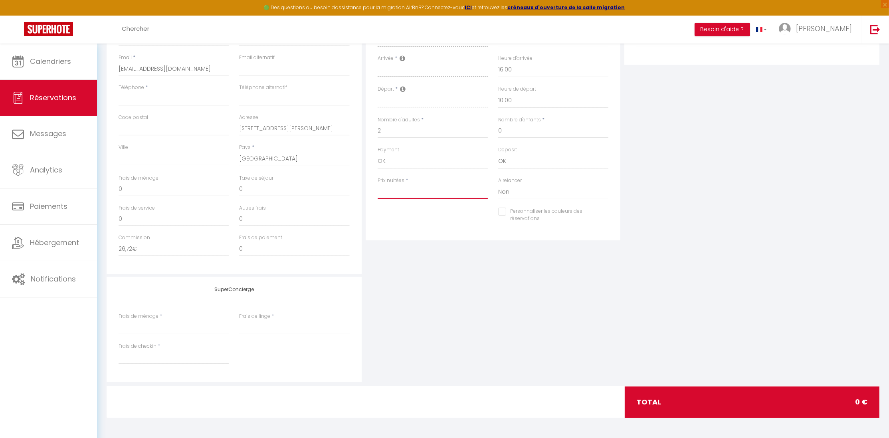
click at [399, 189] on input "Prix nuitées" at bounding box center [432, 191] width 110 height 14
